Goal: Information Seeking & Learning: Understand process/instructions

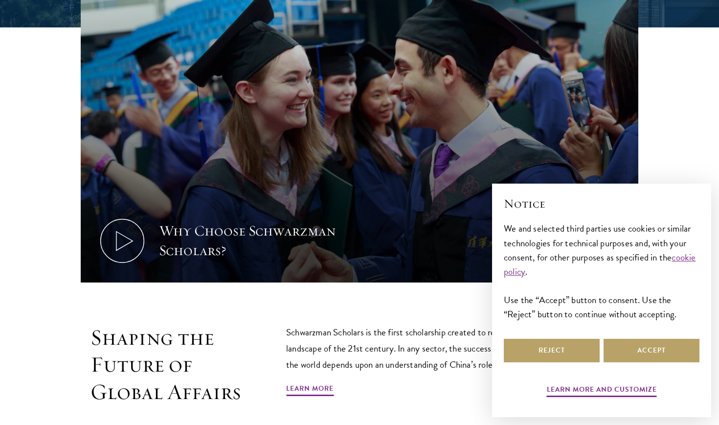
scroll to position [399, 0]
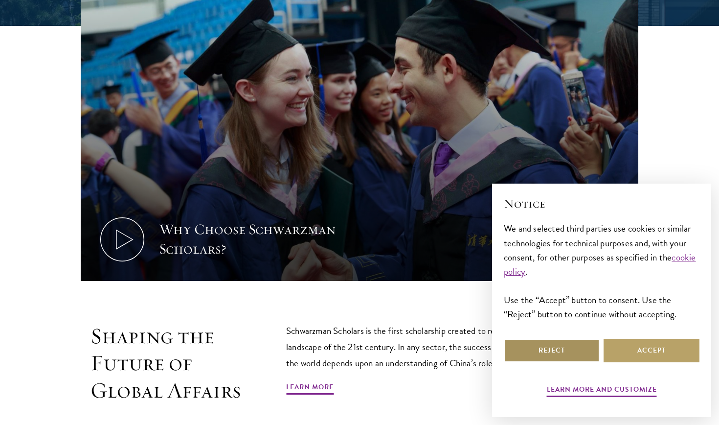
click at [585, 348] on button "Reject" at bounding box center [552, 349] width 96 height 23
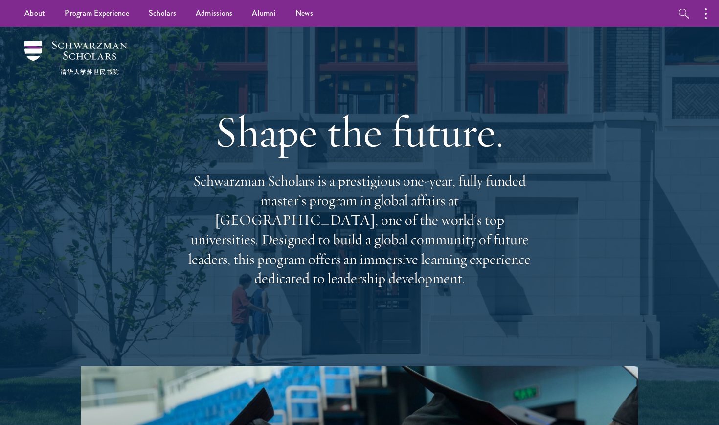
scroll to position [0, 0]
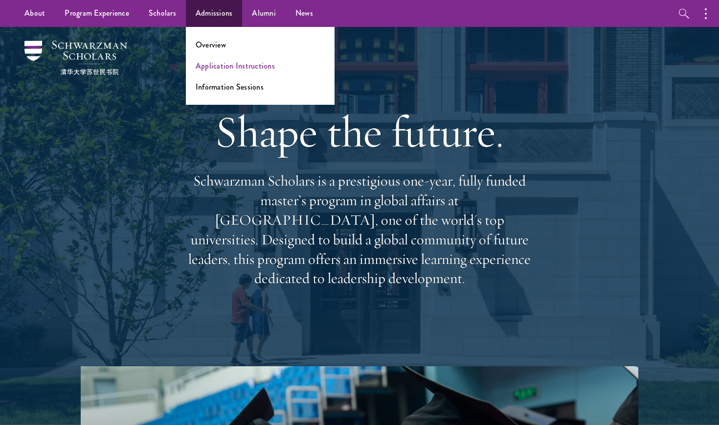
click at [218, 66] on link "Application Instructions" at bounding box center [235, 65] width 79 height 11
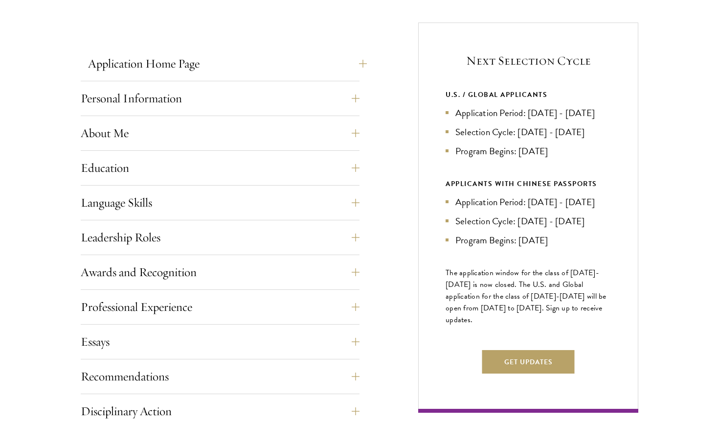
scroll to position [378, 0]
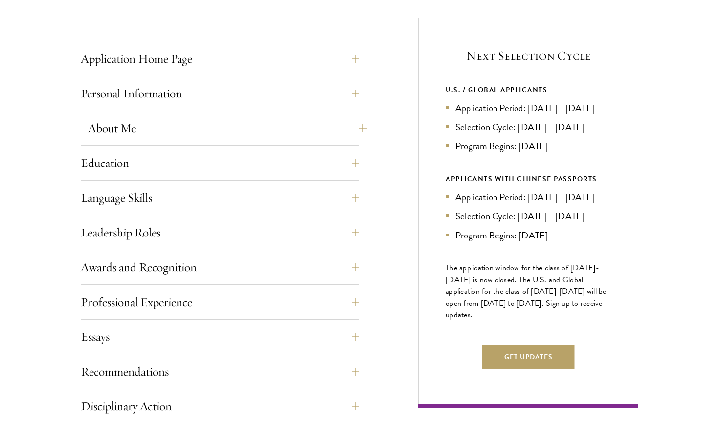
click at [345, 132] on button "About Me" at bounding box center [227, 127] width 279 height 23
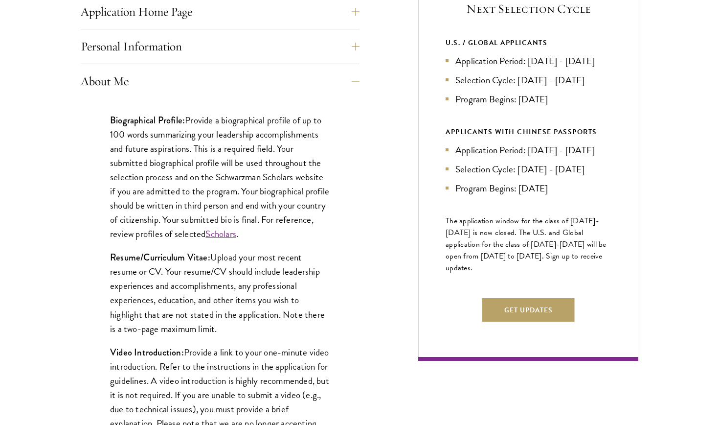
scroll to position [425, 0]
click at [337, 88] on button "About Me" at bounding box center [227, 80] width 279 height 23
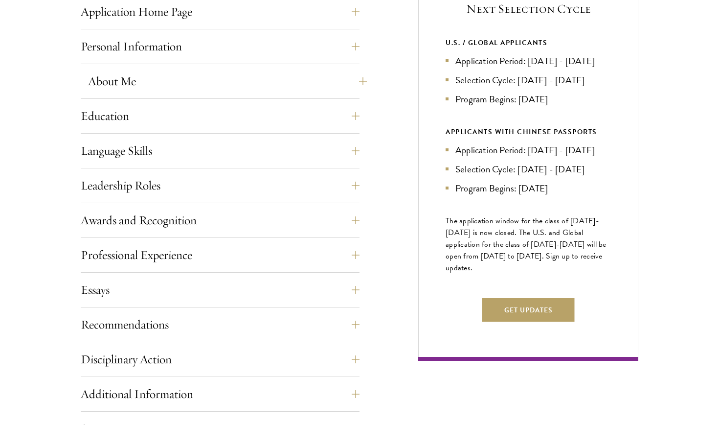
click at [337, 88] on button "About Me" at bounding box center [227, 80] width 279 height 23
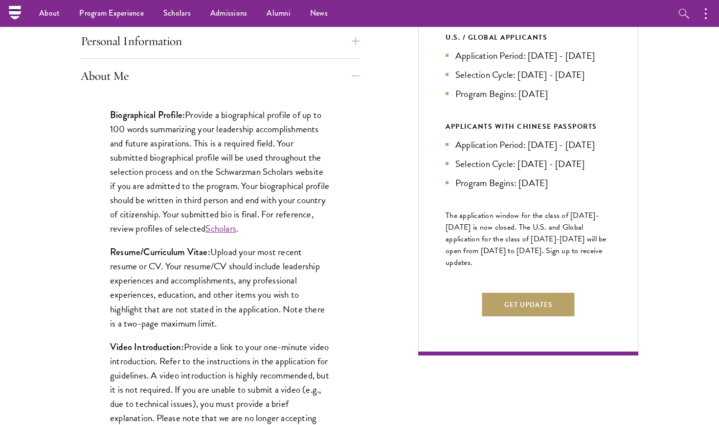
scroll to position [411, 0]
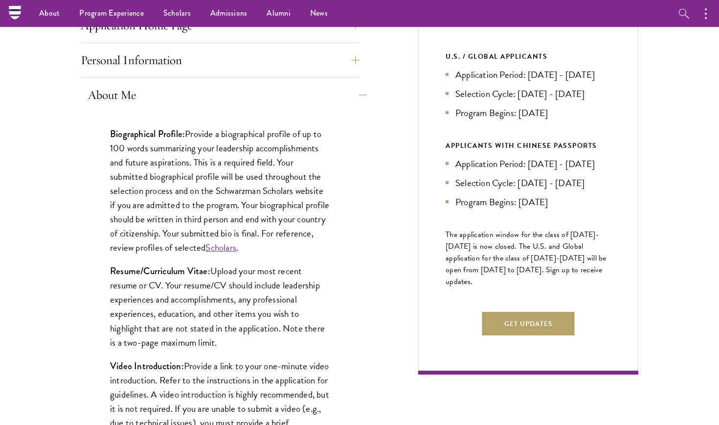
click at [335, 93] on button "About Me" at bounding box center [227, 94] width 279 height 23
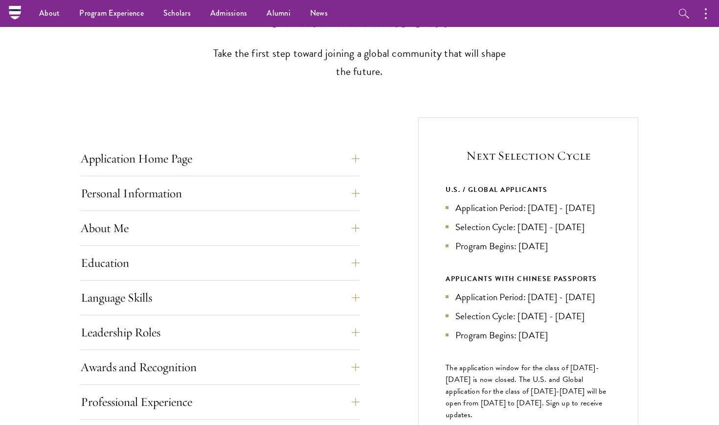
scroll to position [279, 0]
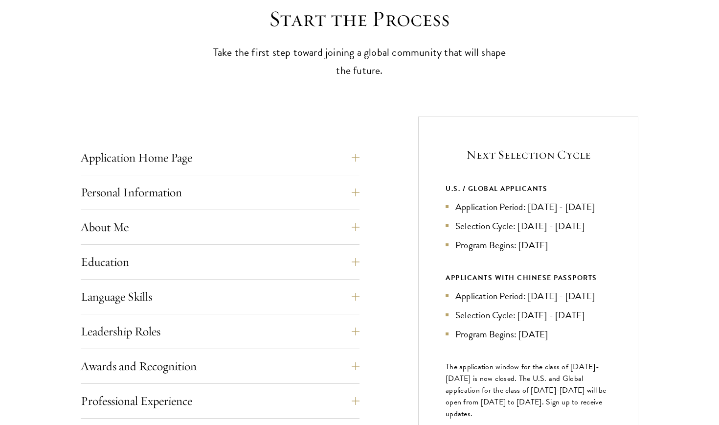
click at [364, 170] on div "Application Home Page The online application form must be completed in English.…" at bounding box center [360, 406] width 558 height 580
click at [352, 163] on button "Application Home Page" at bounding box center [227, 157] width 279 height 23
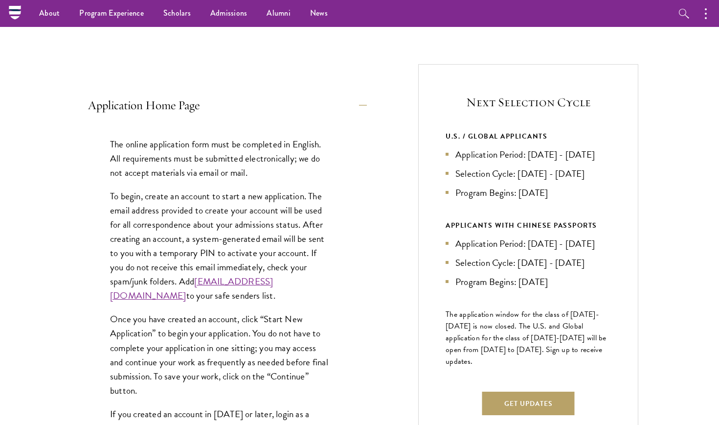
scroll to position [330, 0]
